Goal: Information Seeking & Learning: Learn about a topic

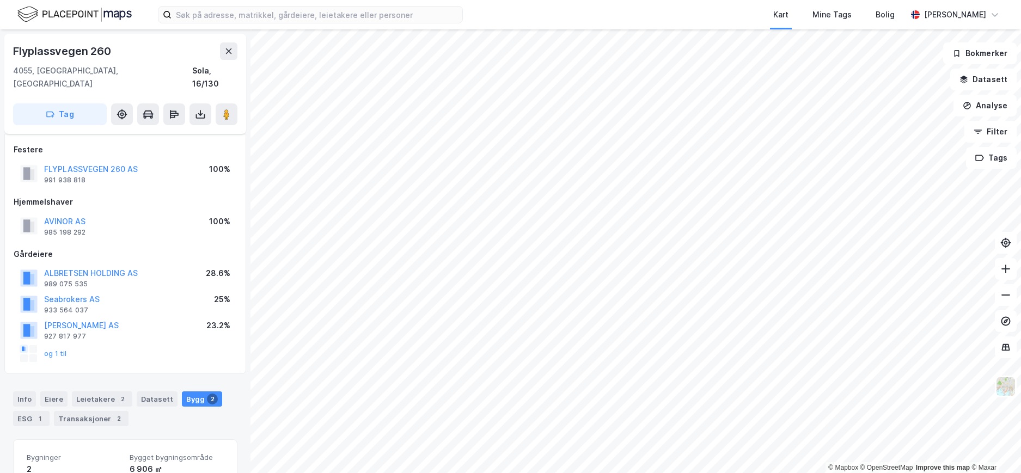
scroll to position [131, 0]
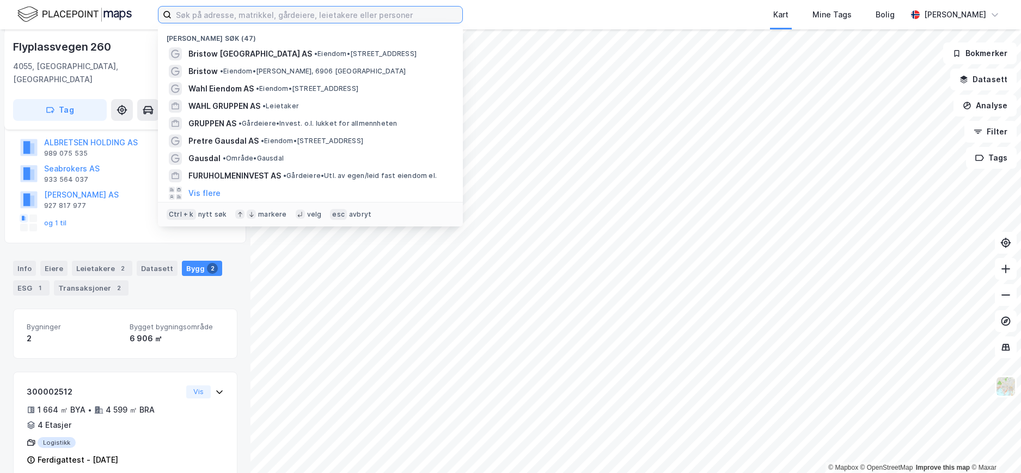
click at [193, 15] on input at bounding box center [317, 15] width 291 height 16
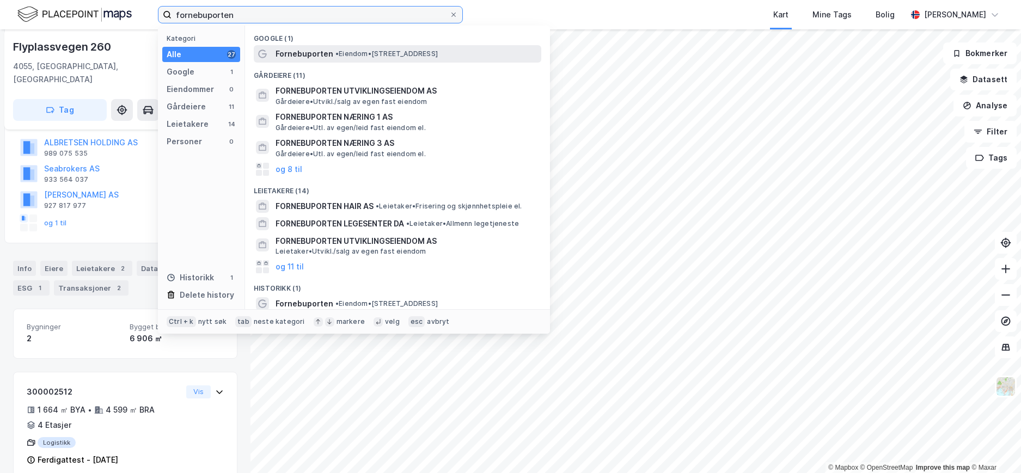
type input "fornebuporten"
click at [292, 46] on div "Fornebuporten • Eiendom • [STREET_ADDRESS]" at bounding box center [398, 53] width 288 height 17
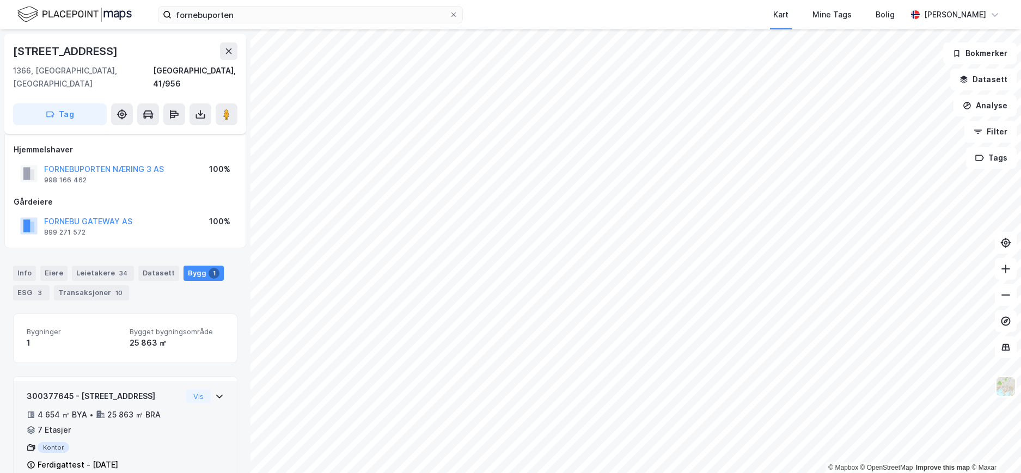
scroll to position [12, 0]
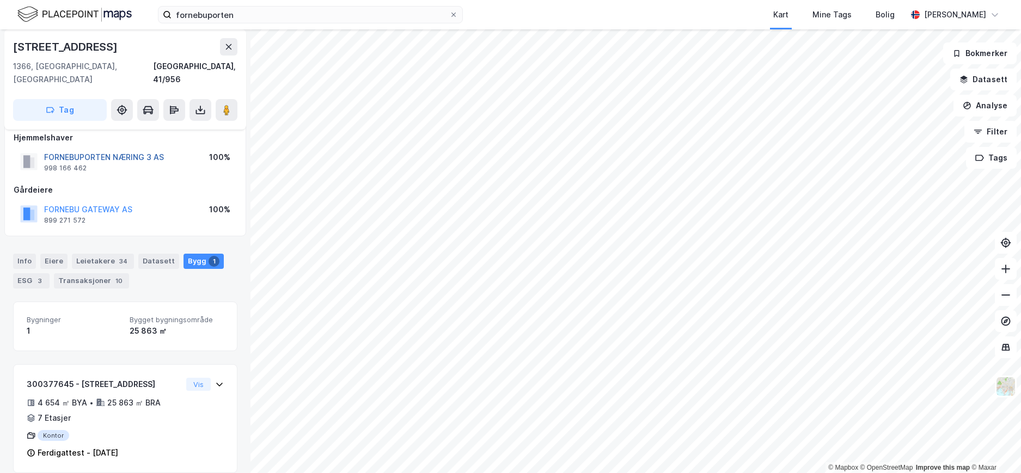
click at [0, 0] on button "FORNEBUPORTEN NÆRING 3 AS" at bounding box center [0, 0] width 0 height 0
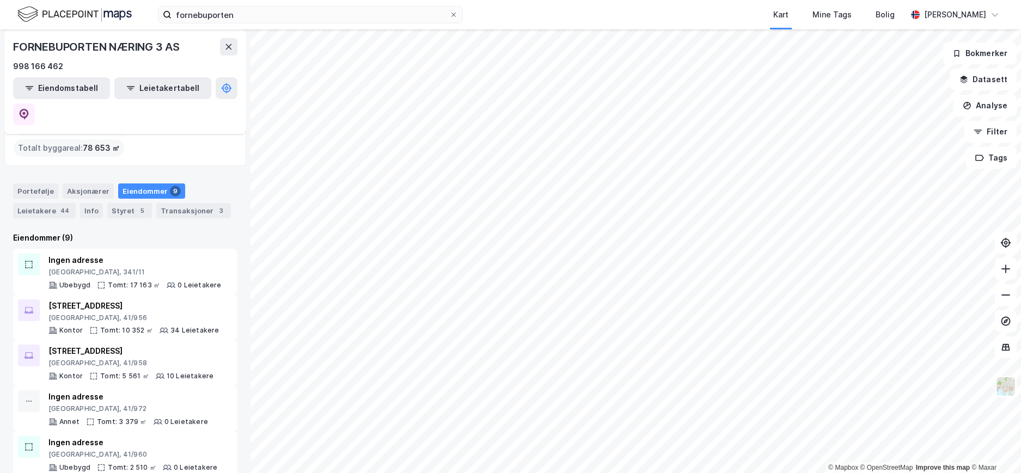
scroll to position [36, 0]
